Goal: Book appointment/travel/reservation

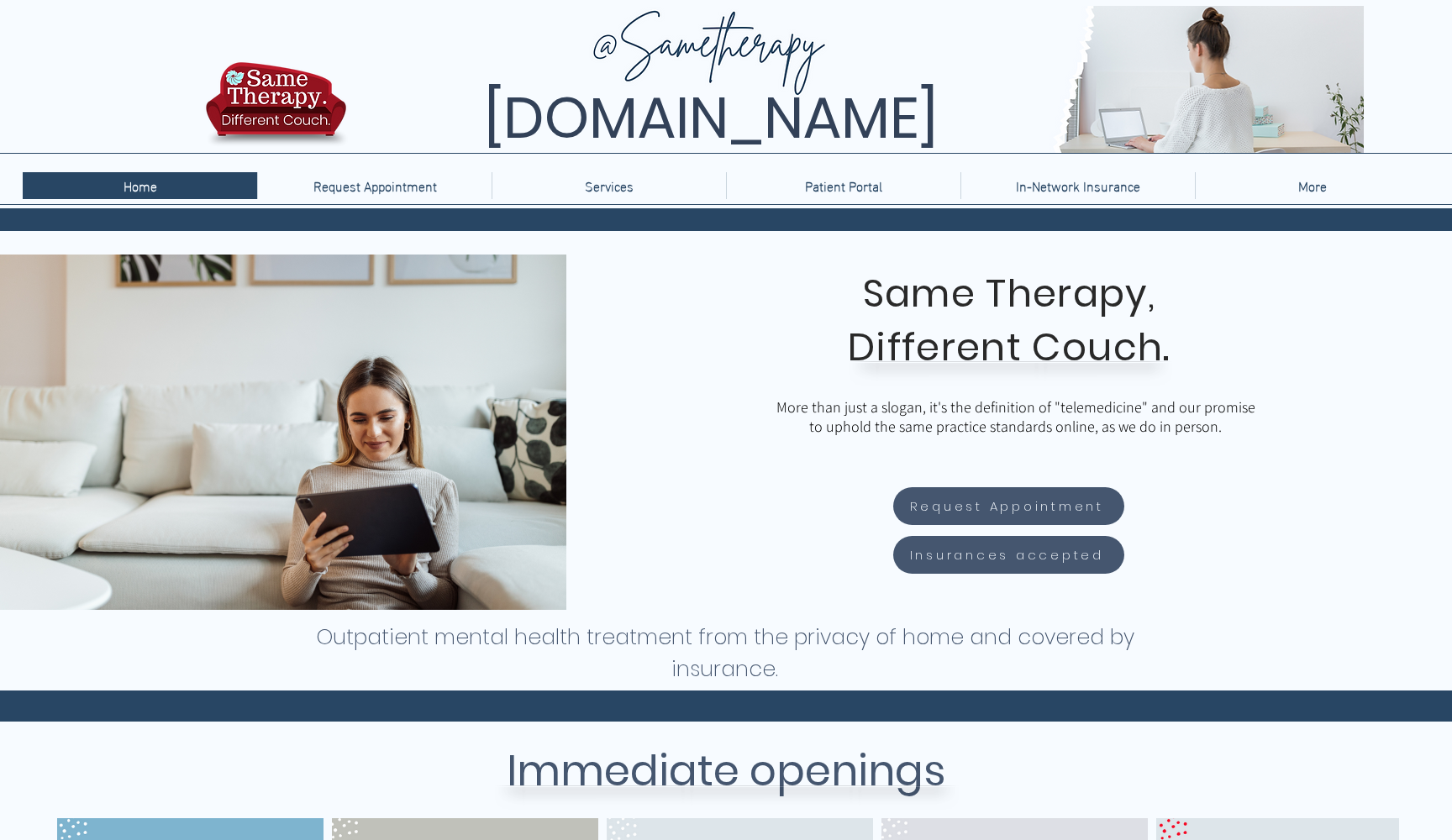
scroll to position [0, 289]
click at [403, 196] on p "Request Appointment" at bounding box center [375, 186] width 141 height 27
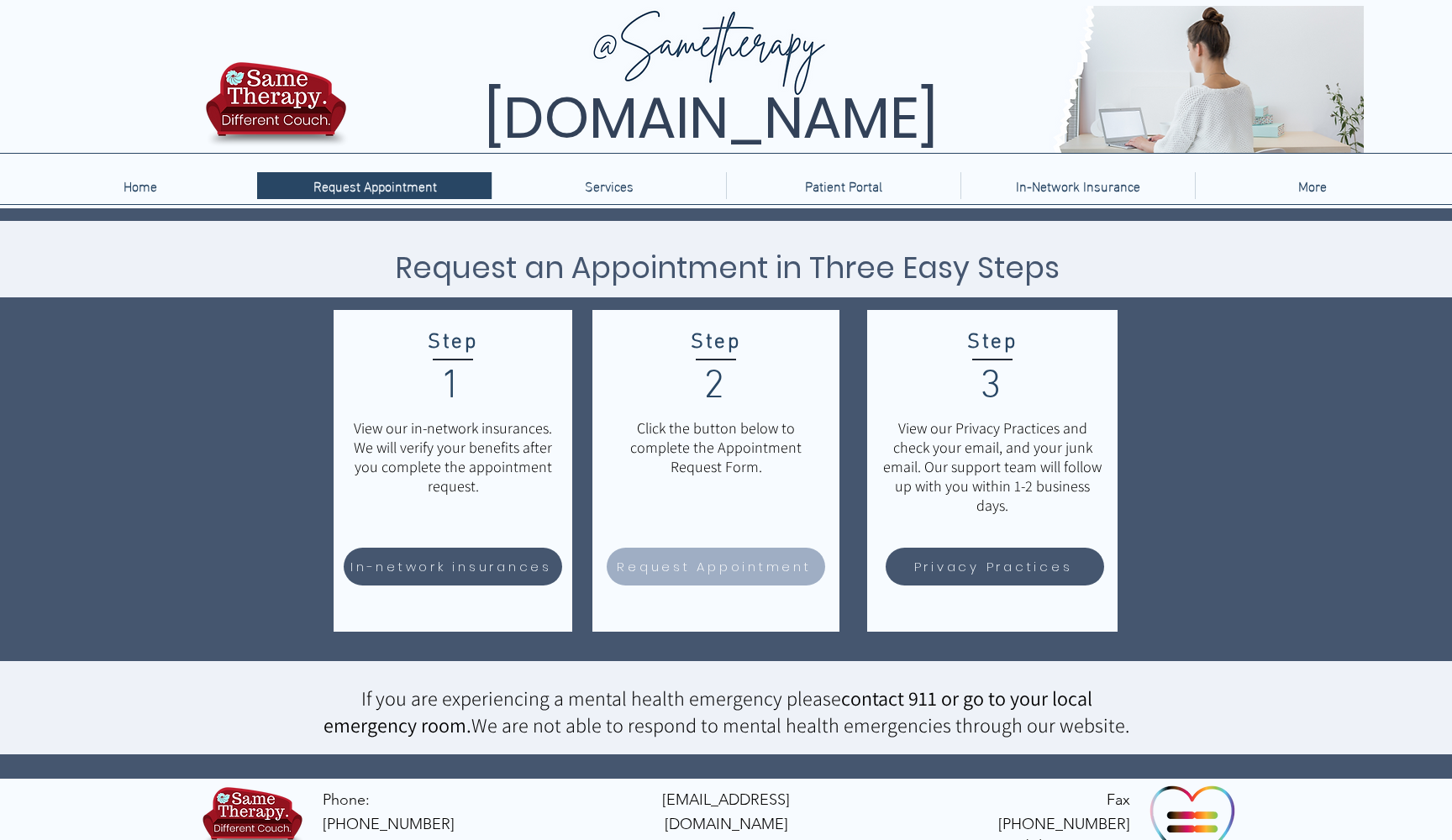
click at [675, 563] on span "Request Appointment" at bounding box center [713, 566] width 194 height 19
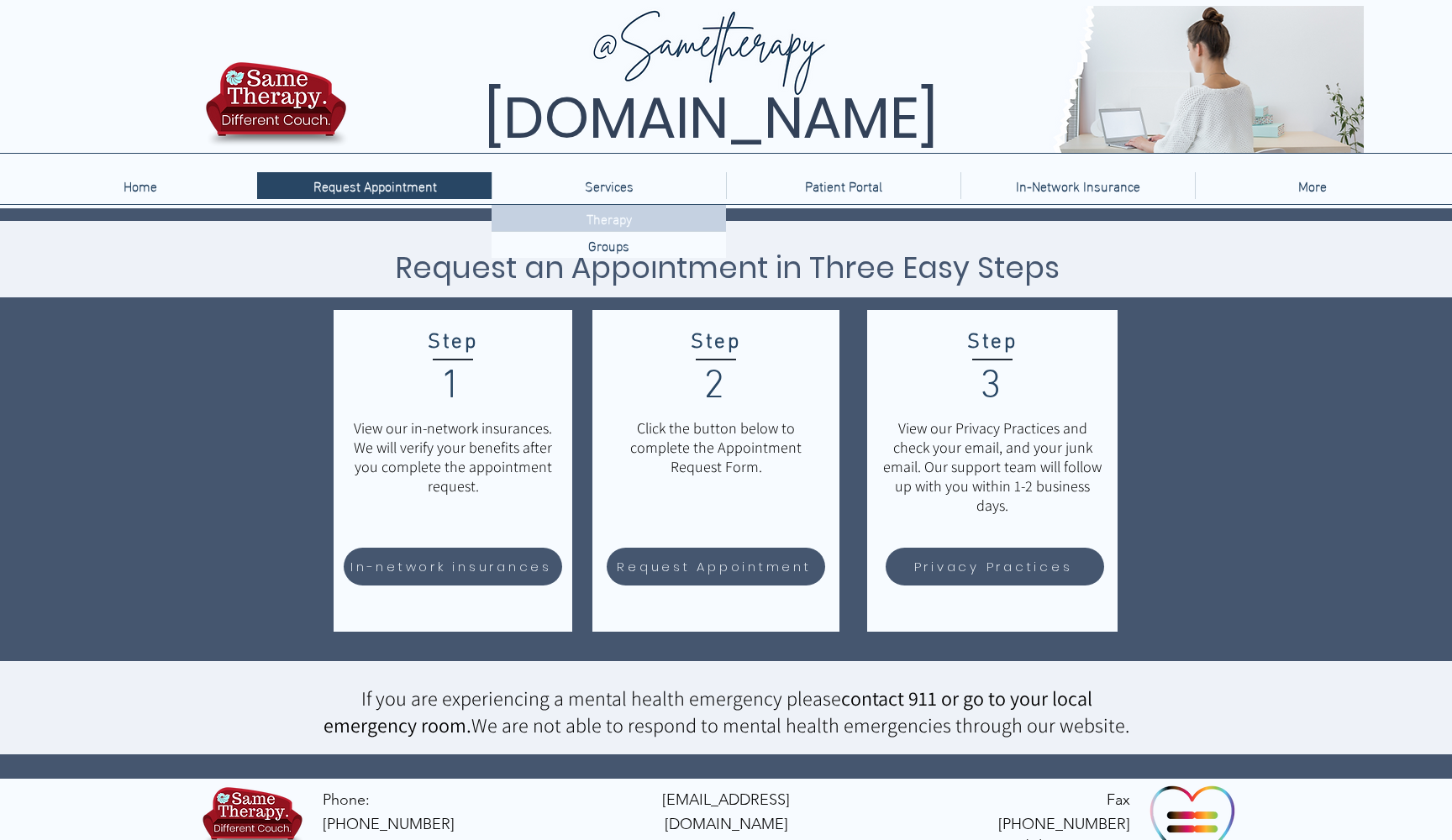
click at [616, 224] on p "Therapy" at bounding box center [609, 218] width 59 height 26
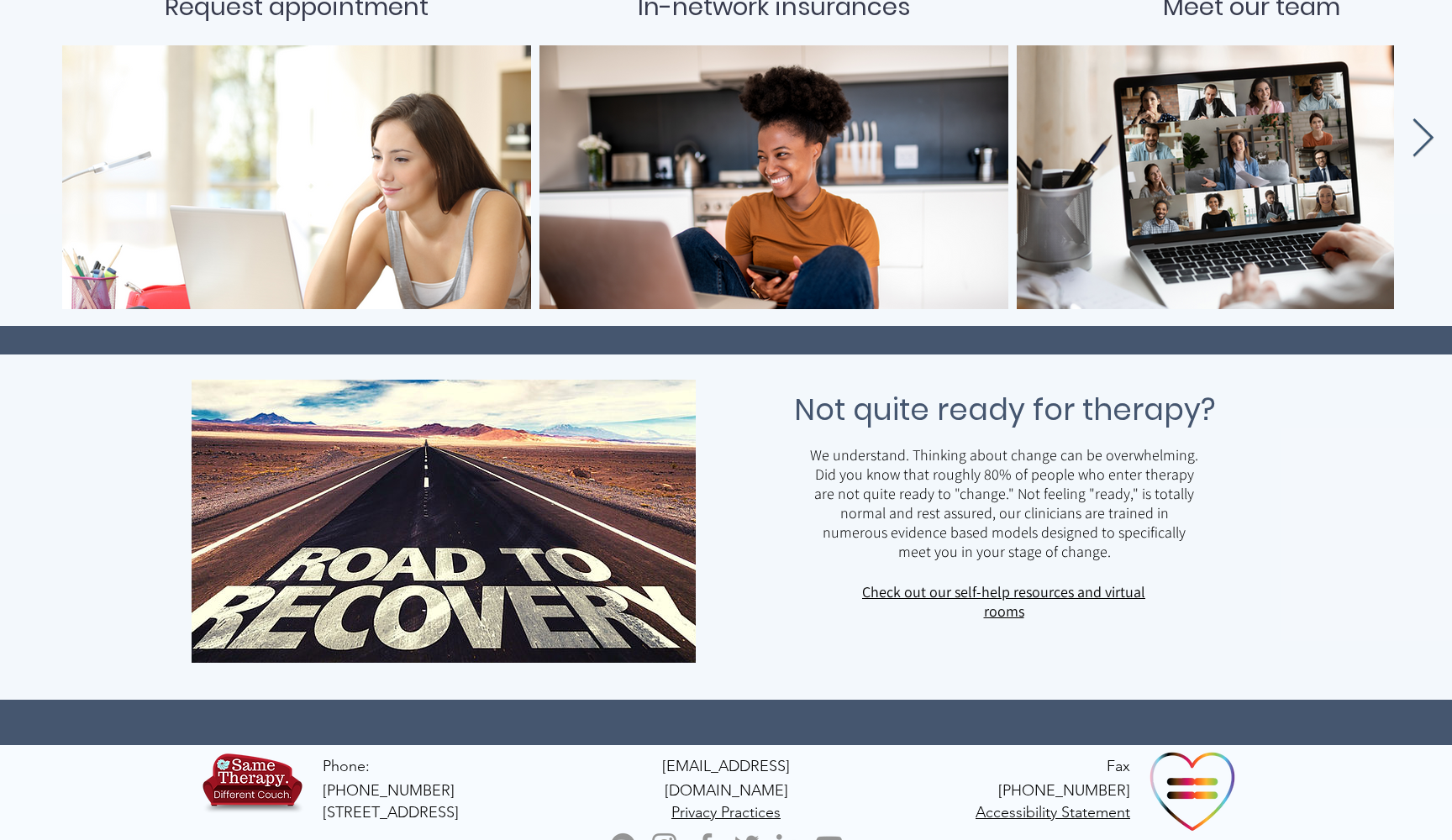
scroll to position [774, 0]
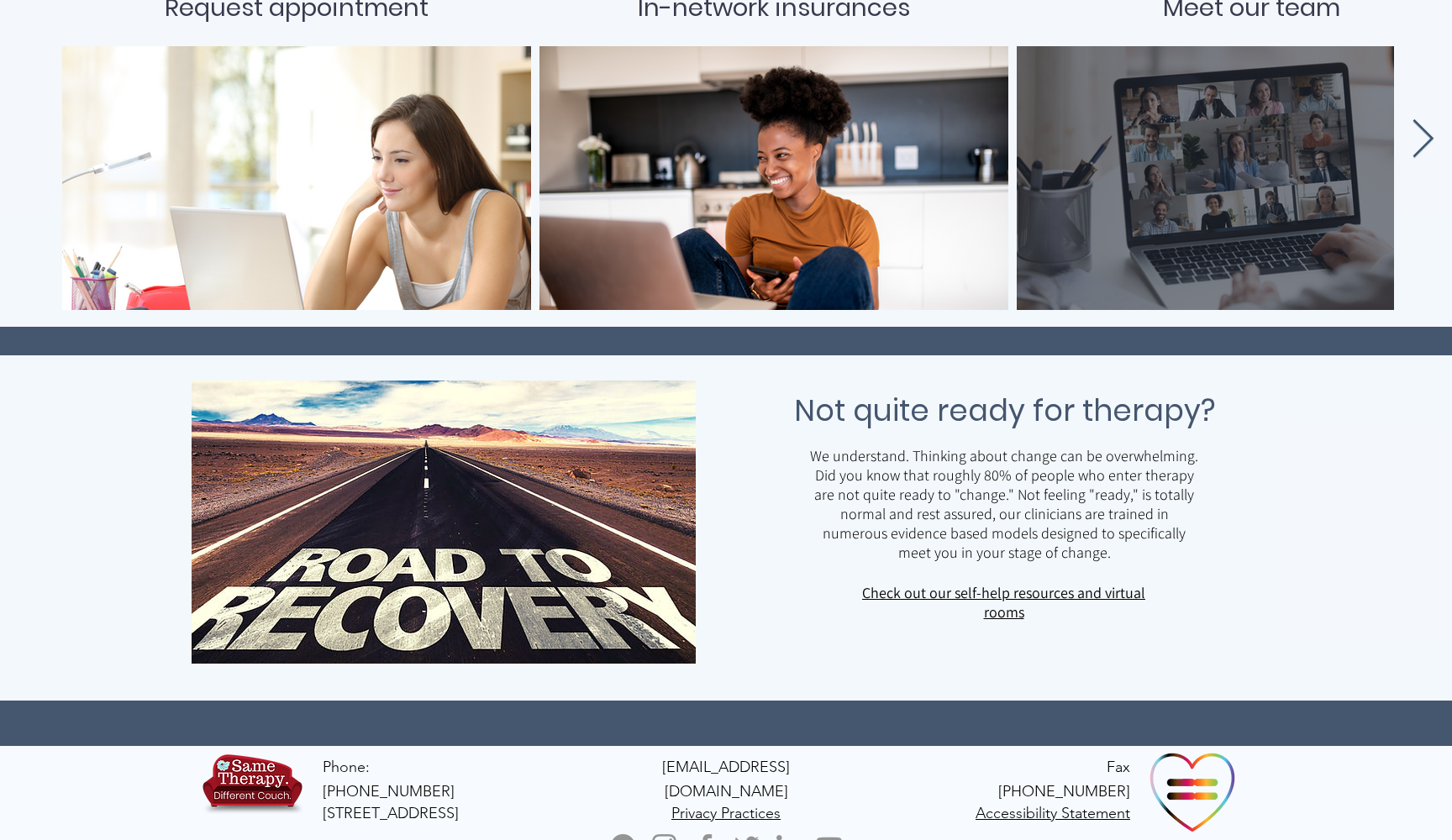
click at [1246, 168] on div "main content" at bounding box center [1251, 178] width 419 height 213
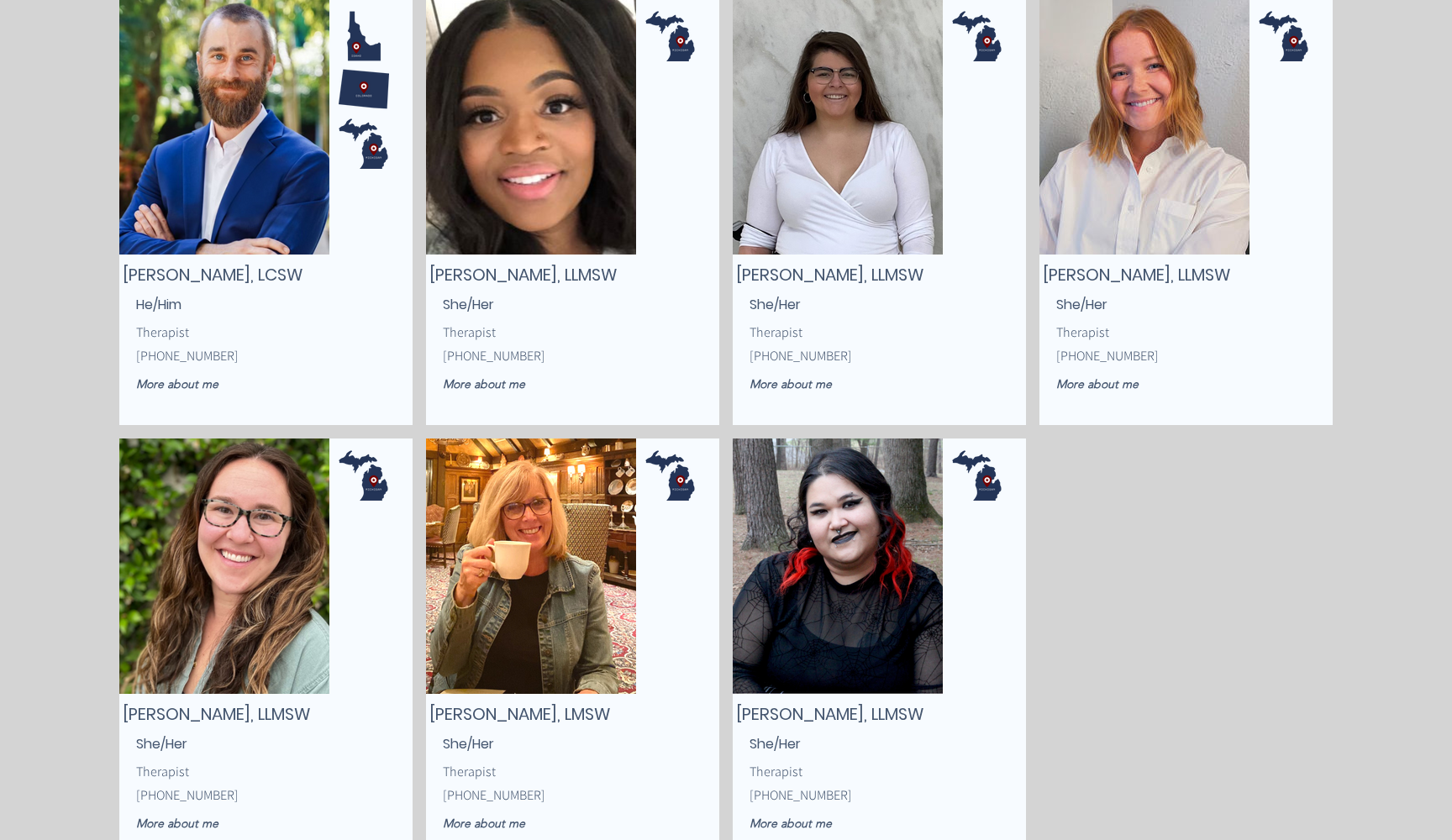
scroll to position [2506, 0]
click at [531, 529] on img "main content" at bounding box center [530, 565] width 210 height 256
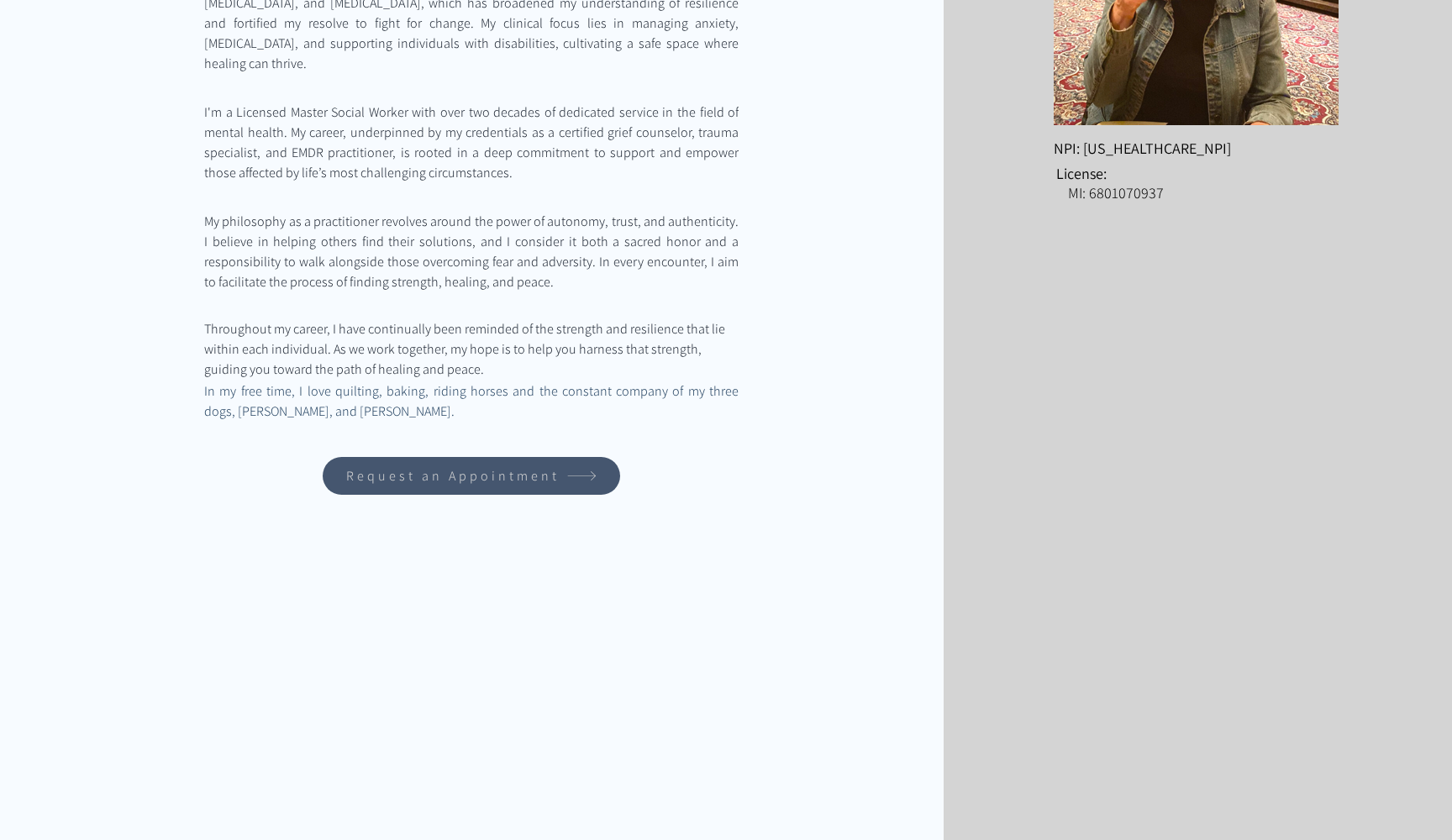
scroll to position [458, 0]
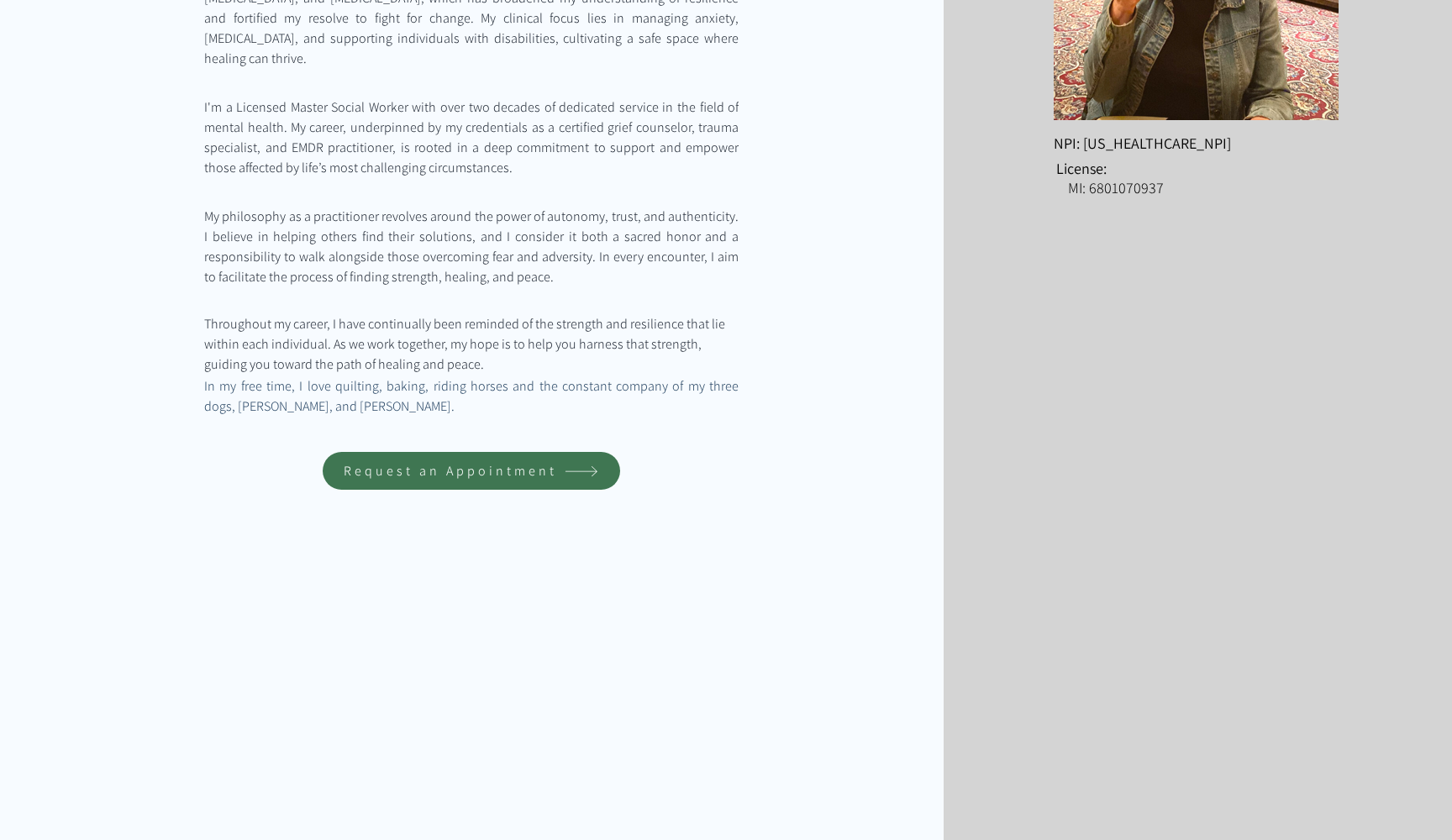
click at [509, 461] on span "Request an Appointment" at bounding box center [471, 471] width 293 height 33
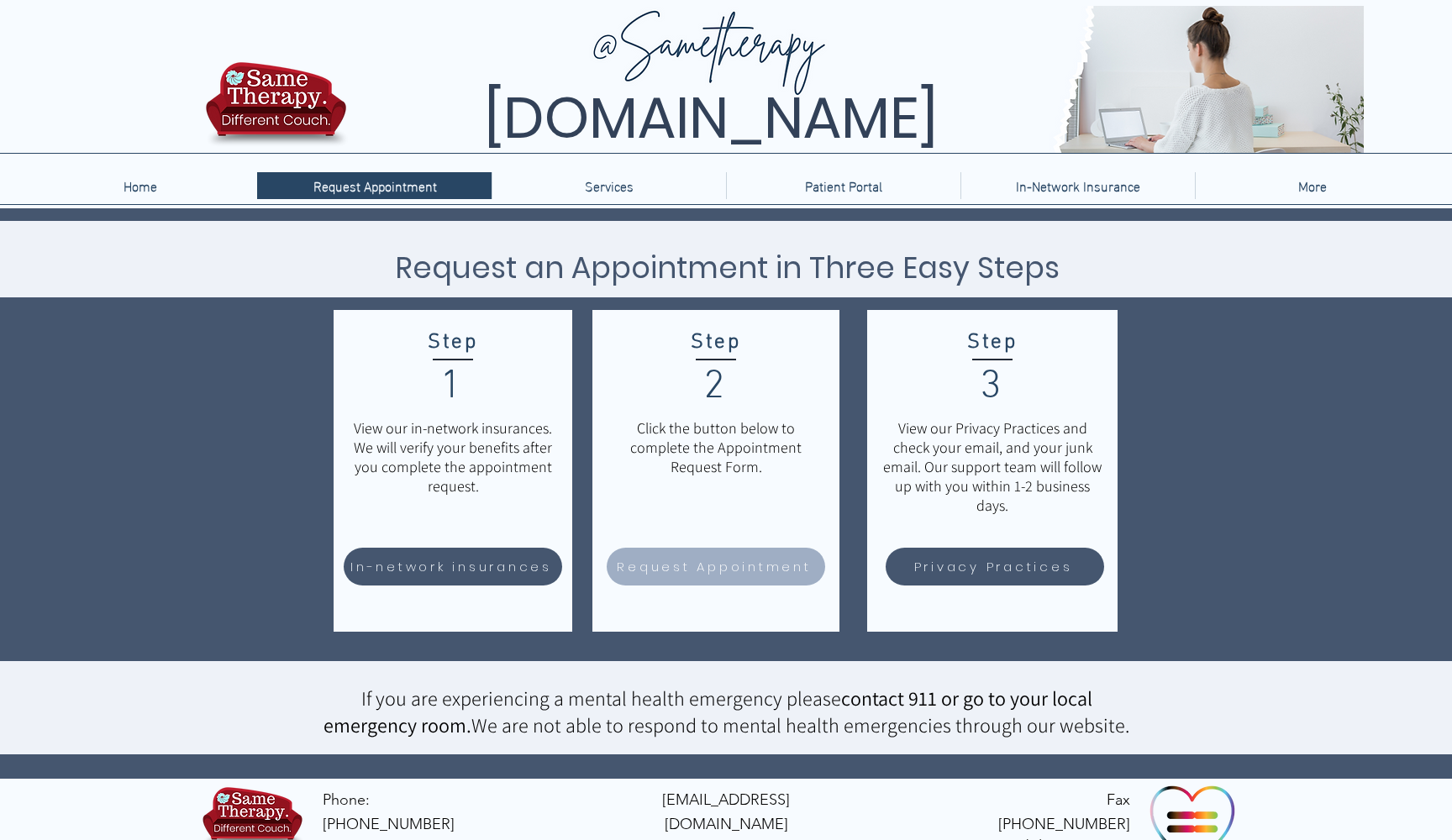
click at [743, 583] on span "Request Appointment" at bounding box center [716, 567] width 213 height 33
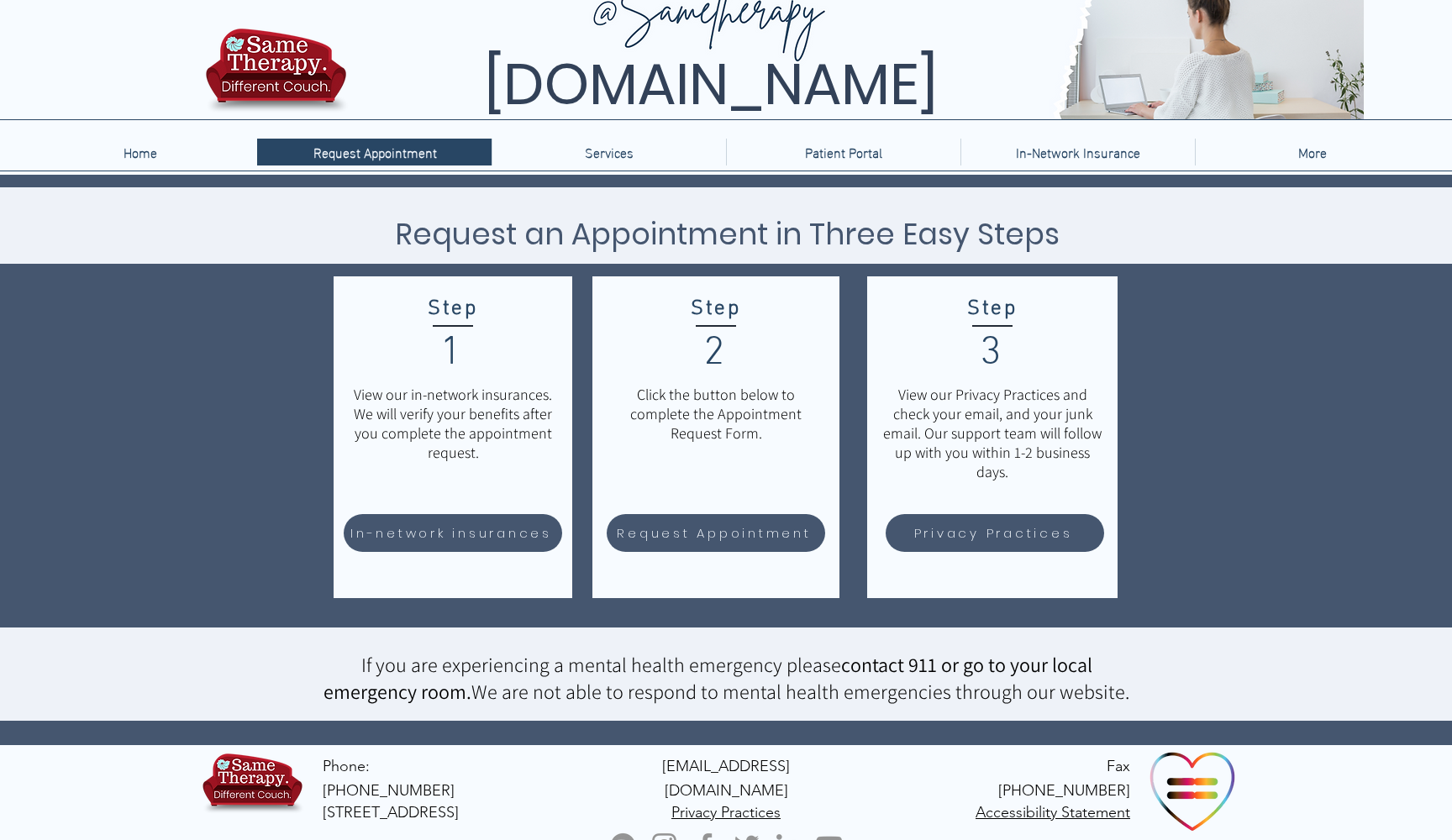
scroll to position [33, 0]
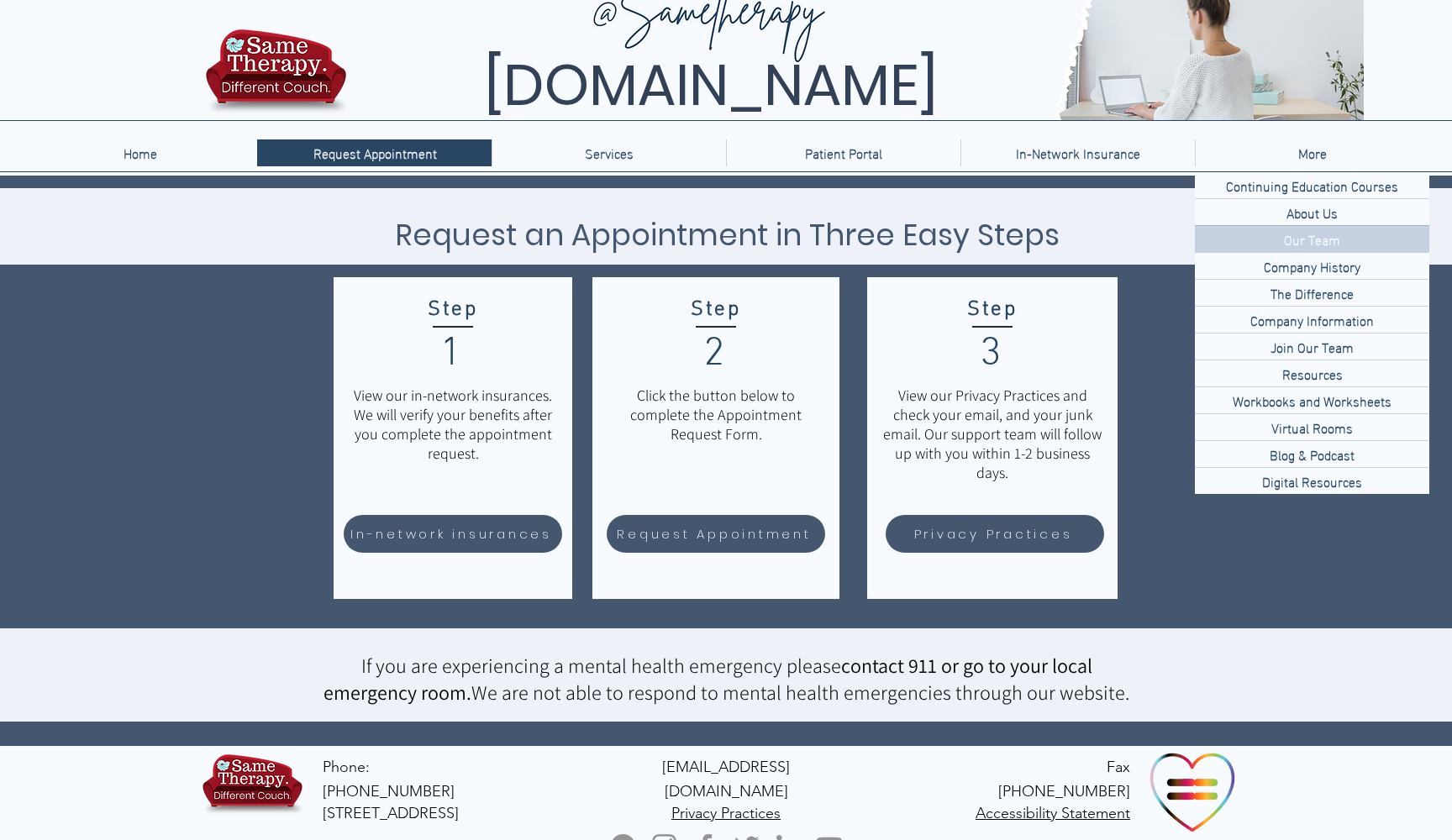
click at [1296, 243] on p "Our Team" at bounding box center [1311, 239] width 70 height 26
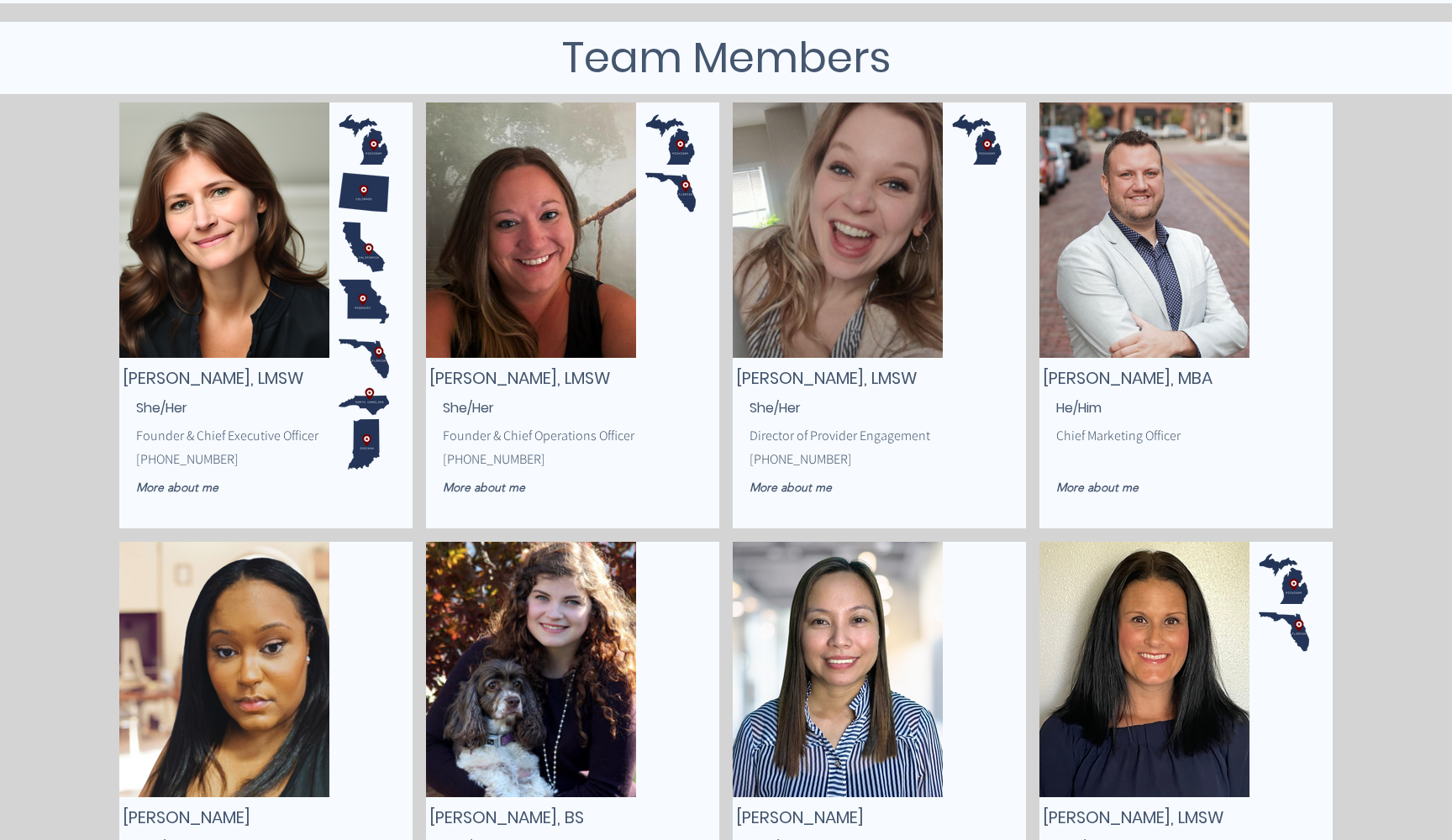
scroll to position [196, 0]
